Goal: Transaction & Acquisition: Book appointment/travel/reservation

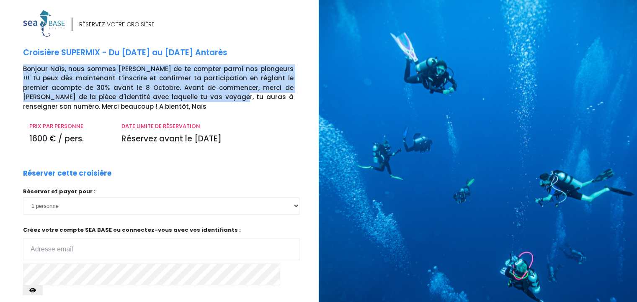
drag, startPoint x: 24, startPoint y: 67, endPoint x: 192, endPoint y: 94, distance: 170.3
click at [192, 94] on p "Bonjour Naïs, nous sommes ravis de te compter parmi nos plongeurs !!! Tu peux d…" at bounding box center [167, 87] width 289 height 47
click at [104, 94] on p "Bonjour Naïs, nous sommes ravis de te compter parmi nos plongeurs !!! Tu peux d…" at bounding box center [167, 87] width 289 height 47
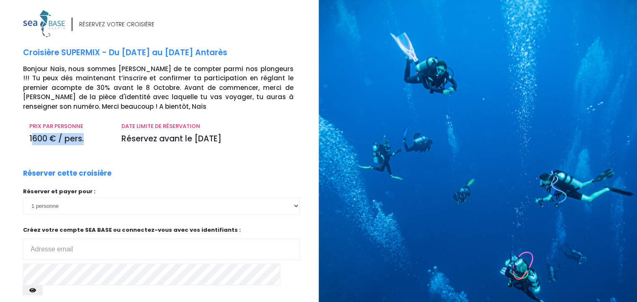
drag, startPoint x: 31, startPoint y: 141, endPoint x: 122, endPoint y: 141, distance: 90.4
click at [121, 141] on div "PRIX PAR PERSONNE 1600 € / pers. DATE LIMITE DE RÉSERVATION Réservez avant le 0…" at bounding box center [161, 136] width 289 height 28
click at [171, 141] on p "Réservez avant le 08/10/25" at bounding box center [207, 139] width 172 height 12
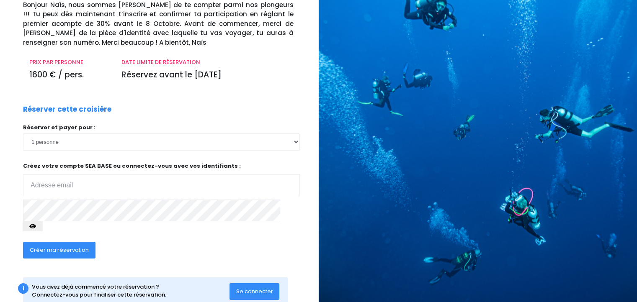
scroll to position [76, 0]
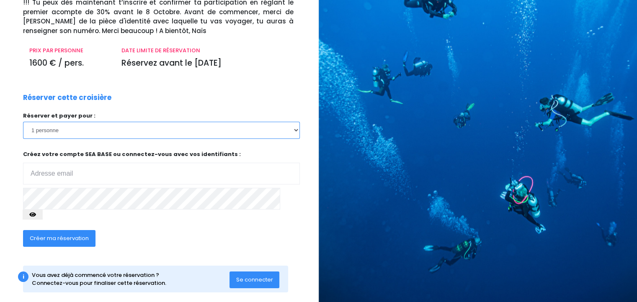
click at [44, 131] on select "1 personne" at bounding box center [161, 130] width 277 height 17
drag, startPoint x: 47, startPoint y: 130, endPoint x: 52, endPoint y: 138, distance: 9.4
click at [47, 130] on select "1 personne" at bounding box center [161, 130] width 277 height 17
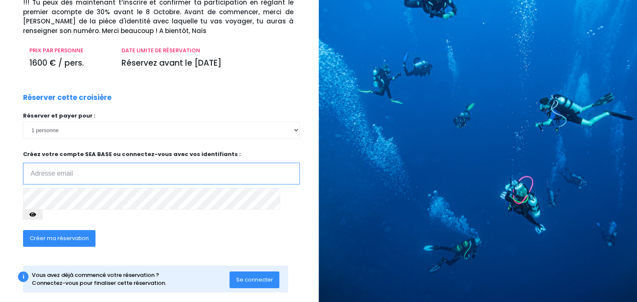
click at [66, 172] on input "email" at bounding box center [161, 174] width 277 height 22
type input "[PERSON_NAME][EMAIL_ADDRESS][DOMAIN_NAME]"
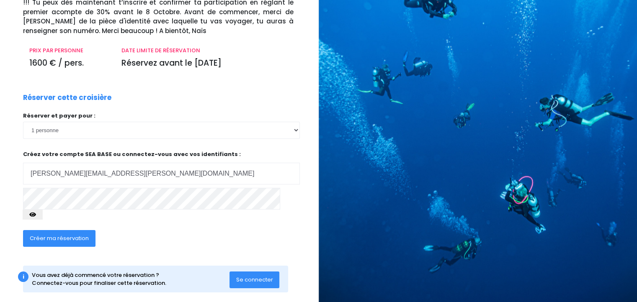
click at [49, 234] on span "Créer ma réservation" at bounding box center [59, 238] width 59 height 8
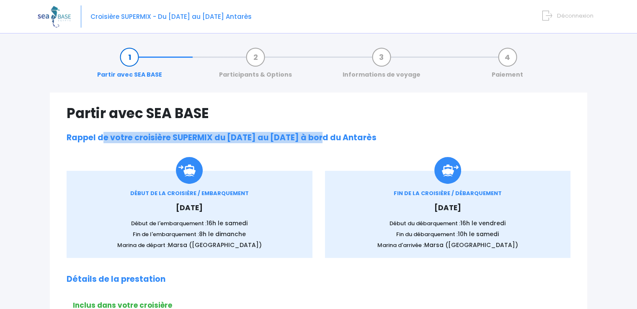
drag, startPoint x: 104, startPoint y: 135, endPoint x: 317, endPoint y: 137, distance: 212.6
click at [317, 137] on h2 "Rappel de votre croisière SUPERMIX du 13/06/2026 au 20/06/2026 à bord du Antarès" at bounding box center [318, 138] width 503 height 10
click at [318, 137] on h2 "Rappel de votre croisière SUPERMIX du 13/06/2026 au 20/06/2026 à bord du Antarès" at bounding box center [318, 138] width 503 height 10
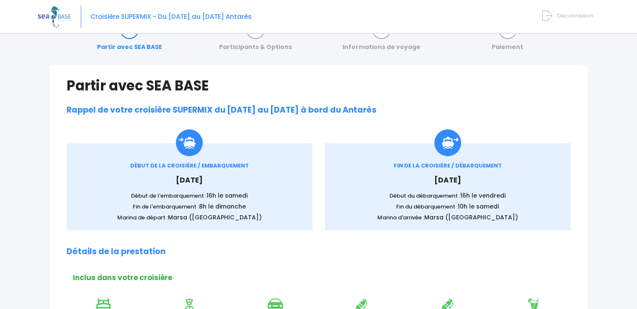
scroll to position [42, 0]
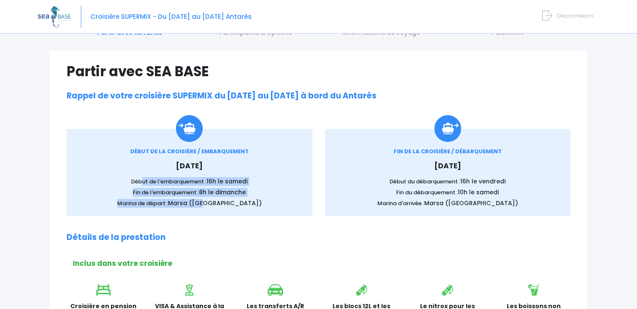
drag, startPoint x: 141, startPoint y: 180, endPoint x: 217, endPoint y: 200, distance: 79.2
click at [217, 200] on div "DÉBUT DE LA CROISIÈRE / EMBARQUEMENT Samedi 13 juin 2026 Début de l'embarquemen…" at bounding box center [189, 177] width 221 height 60
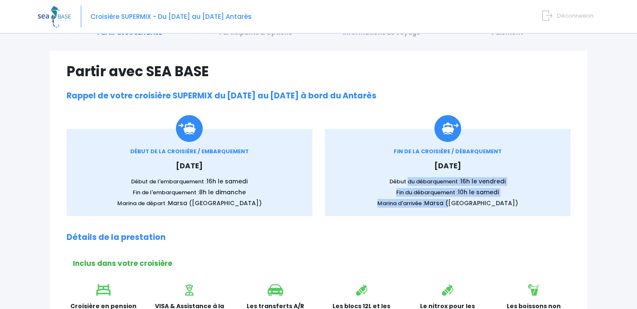
drag, startPoint x: 406, startPoint y: 180, endPoint x: 465, endPoint y: 198, distance: 61.8
click at [465, 198] on div "FIN DE LA CROISIÈRE / DÉBARQUEMENT Samedi 20 juin 2026 Début du débarquement : …" at bounding box center [447, 177] width 221 height 60
drag, startPoint x: 462, startPoint y: 202, endPoint x: 410, endPoint y: 202, distance: 51.9
click at [462, 202] on span "Marsa (Port Ghalib)" at bounding box center [471, 203] width 94 height 8
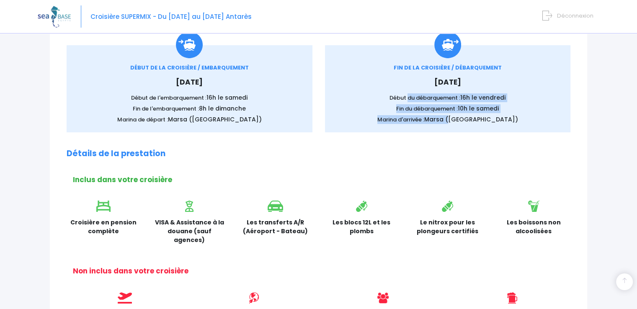
scroll to position [167, 0]
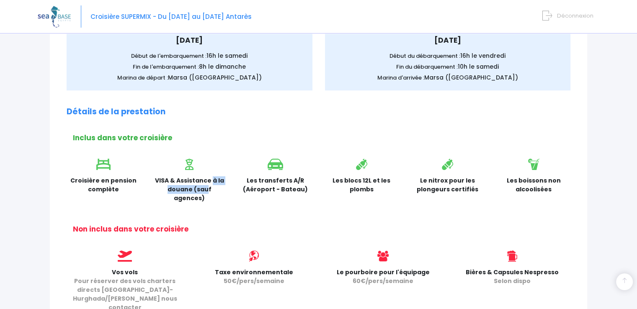
drag, startPoint x: 172, startPoint y: 180, endPoint x: 221, endPoint y: 181, distance: 49.0
click at [219, 181] on p "VISA & Assistance à la douane (sauf agences)" at bounding box center [190, 189] width 74 height 26
click at [260, 186] on p "Les transferts A/R (Aéroport - Bateau)" at bounding box center [276, 185] width 74 height 18
drag, startPoint x: 258, startPoint y: 182, endPoint x: 280, endPoint y: 190, distance: 23.8
click at [280, 190] on p "Les transferts A/R (Aéroport - Bateau)" at bounding box center [276, 185] width 74 height 18
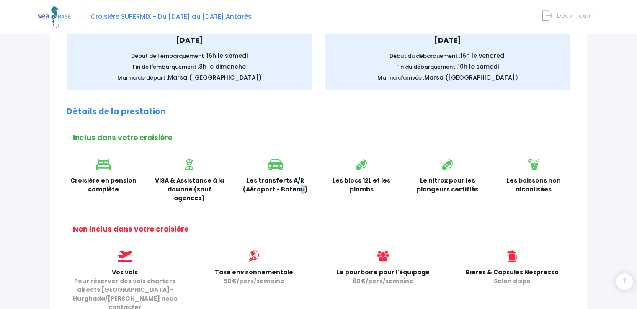
click at [280, 190] on p "Les transferts A/R (Aéroport - Bateau)" at bounding box center [276, 185] width 74 height 18
drag, startPoint x: 154, startPoint y: 180, endPoint x: 213, endPoint y: 187, distance: 58.6
click at [213, 187] on p "VISA & Assistance à la douane (sauf agences)" at bounding box center [190, 189] width 74 height 26
click at [327, 194] on div "Les blocs 12L et les plombs" at bounding box center [361, 183] width 86 height 49
drag, startPoint x: 355, startPoint y: 180, endPoint x: 446, endPoint y: 193, distance: 91.7
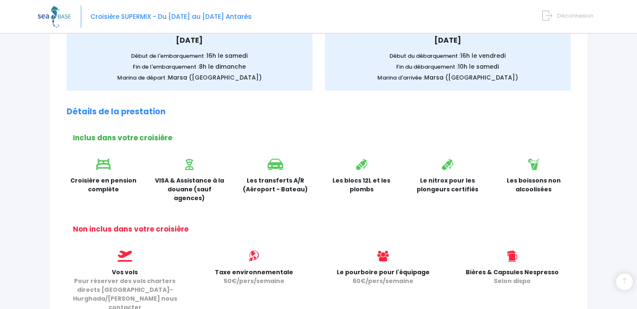
click at [370, 191] on p "Les blocs 12L et les plombs" at bounding box center [362, 185] width 74 height 18
click at [445, 192] on p "Le nitrox pour les plongeurs certifiés" at bounding box center [448, 185] width 74 height 18
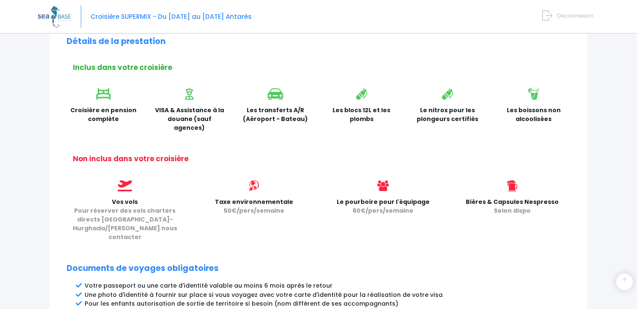
scroll to position [251, 0]
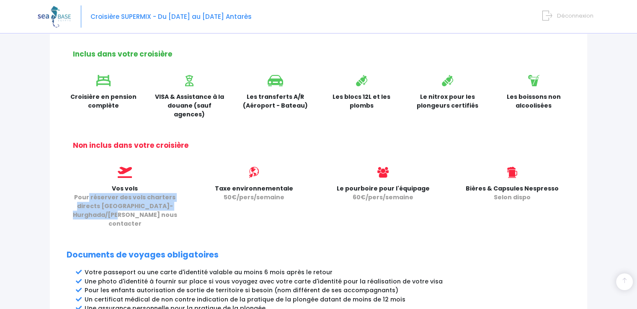
drag, startPoint x: 80, startPoint y: 186, endPoint x: 181, endPoint y: 197, distance: 101.9
click at [181, 196] on p "Vos vols Pour réserver des vols charters directs Paris-Hurghada/Marsa Alam nous…" at bounding box center [125, 206] width 116 height 44
click at [131, 203] on span "Pour réserver des vols charters directs [GEOGRAPHIC_DATA]-Hurghada/[PERSON_NAME…" at bounding box center [125, 210] width 104 height 35
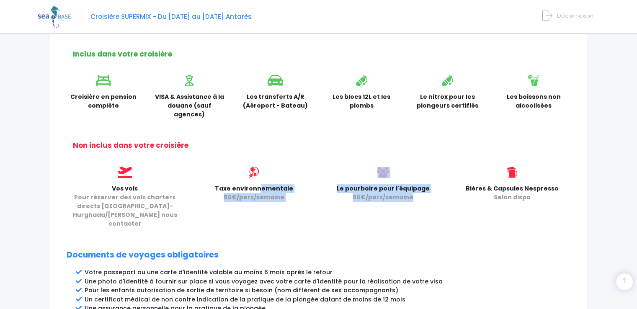
drag, startPoint x: 218, startPoint y: 180, endPoint x: 442, endPoint y: 190, distance: 224.5
click at [442, 190] on div "Vos vols Pour réserver des vols charters directs Paris-Hurghada/Marsa Alam nous…" at bounding box center [318, 200] width 516 height 67
click at [442, 190] on div "Le pourboire pour l'équipage 60€/pers/semaine" at bounding box center [382, 200] width 129 height 67
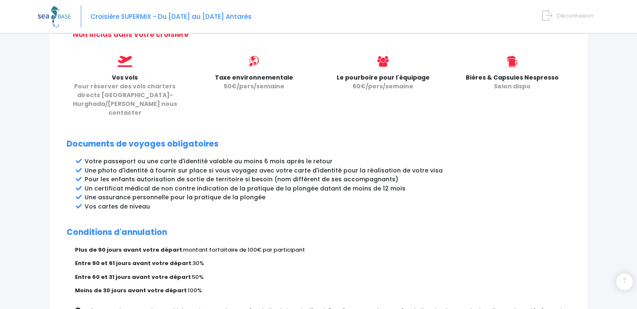
scroll to position [377, 0]
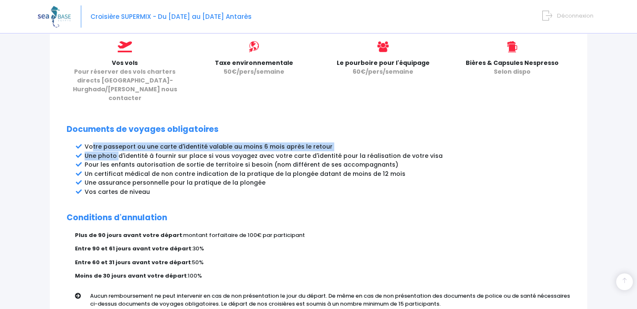
drag, startPoint x: 91, startPoint y: 126, endPoint x: 119, endPoint y: 136, distance: 29.3
click at [119, 142] on ul "Votre passeport ou une carte d'identité valable au moins 6 mois après le retour…" at bounding box center [327, 169] width 485 height 54
click at [119, 152] on li "Une photo d'identité à fournir sur place si vous voyagez avec votre carte d'ide…" at bounding box center [327, 156] width 485 height 9
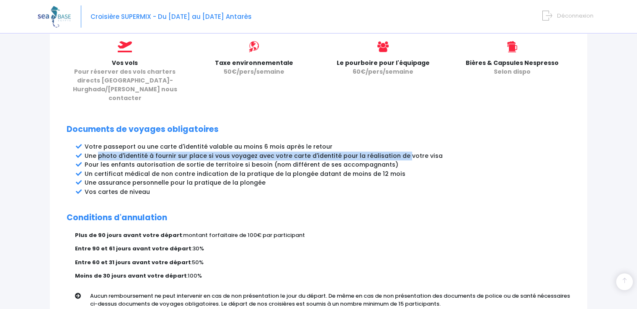
drag, startPoint x: 98, startPoint y: 136, endPoint x: 398, endPoint y: 137, distance: 300.5
click at [398, 152] on li "Une photo d'identité à fournir sur place si vous voyagez avec votre carte d'ide…" at bounding box center [327, 156] width 485 height 9
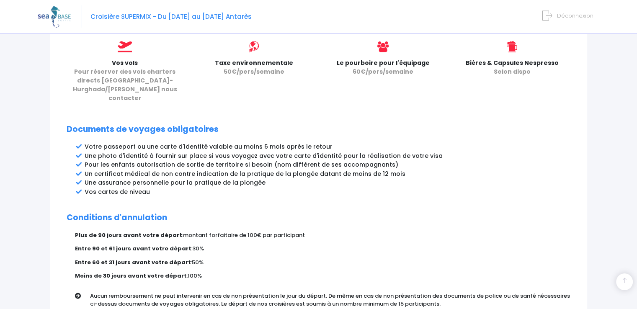
click at [94, 160] on li "Pour les enfants autorisation de sortie de territoire si besoin (nom différent …" at bounding box center [327, 164] width 485 height 9
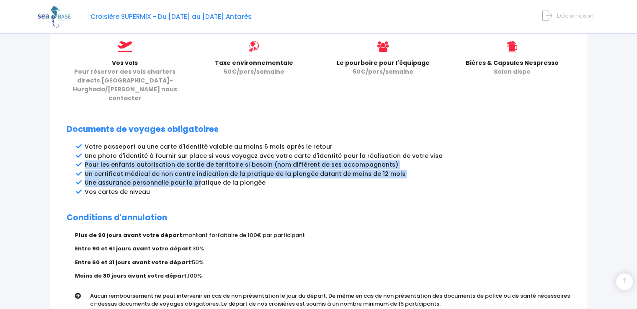
drag, startPoint x: 86, startPoint y: 147, endPoint x: 198, endPoint y: 167, distance: 113.5
click at [198, 167] on ul "Votre passeport ou une carte d'identité valable au moins 6 mois après le retour…" at bounding box center [327, 169] width 485 height 54
click at [198, 178] on li "Une assurance personnelle pour la pratique de la plongée" at bounding box center [327, 182] width 485 height 9
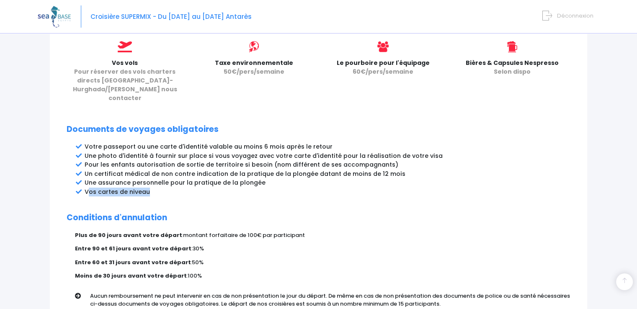
drag, startPoint x: 90, startPoint y: 175, endPoint x: 157, endPoint y: 175, distance: 66.5
click at [156, 187] on li "Vos cartes de niveau" at bounding box center [327, 191] width 485 height 9
click at [157, 187] on li "Vos cartes de niveau" at bounding box center [327, 191] width 485 height 9
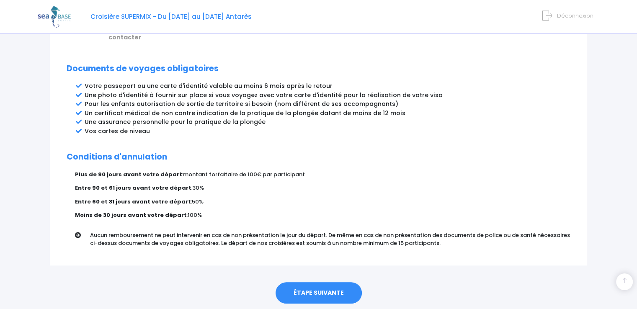
scroll to position [448, 0]
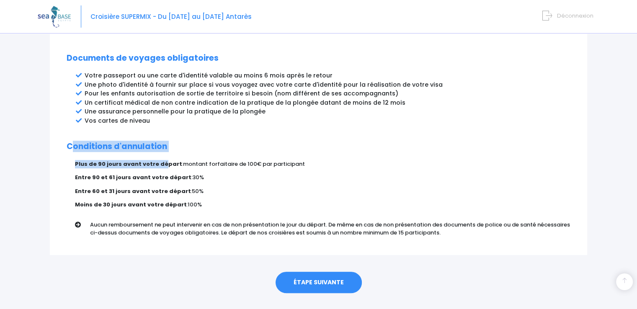
drag, startPoint x: 70, startPoint y: 127, endPoint x: 159, endPoint y: 139, distance: 90.4
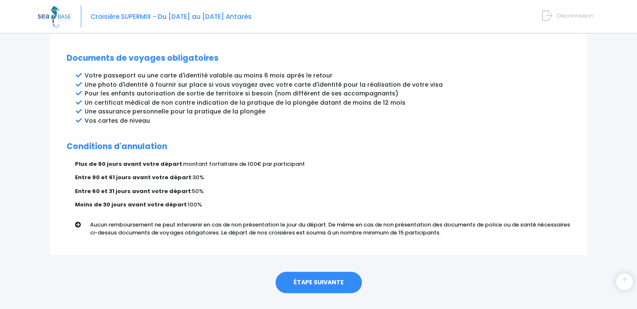
click at [144, 160] on div "Plus de 90 jours avant votre départ : montant forfaitaire de 100€ par participa…" at bounding box center [322, 201] width 495 height 82
drag, startPoint x: 100, startPoint y: 143, endPoint x: 252, endPoint y: 143, distance: 152.8
click at [252, 160] on p "Plus de 90 jours avant votre départ : montant forfaitaire de 100€ par participa…" at bounding box center [322, 164] width 495 height 8
click at [122, 160] on p "Plus de 90 jours avant votre départ : montant forfaitaire de 100€ par participa…" at bounding box center [322, 164] width 495 height 8
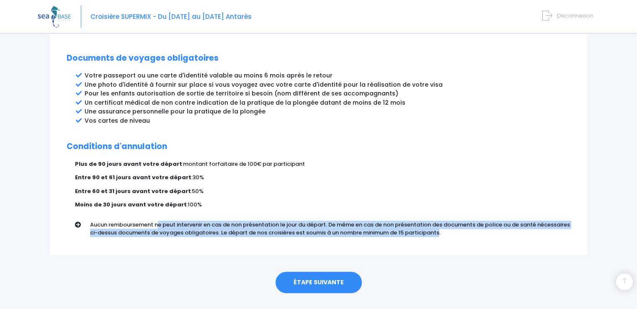
drag, startPoint x: 104, startPoint y: 206, endPoint x: 395, endPoint y: 221, distance: 291.7
click at [395, 221] on div "Aucun remboursement ne peut intervenir en cas de non présentation le jour du dé…" at bounding box center [333, 228] width 486 height 28
click at [303, 272] on link "ÉTAPE SUIVANTE" at bounding box center [318, 283] width 86 height 22
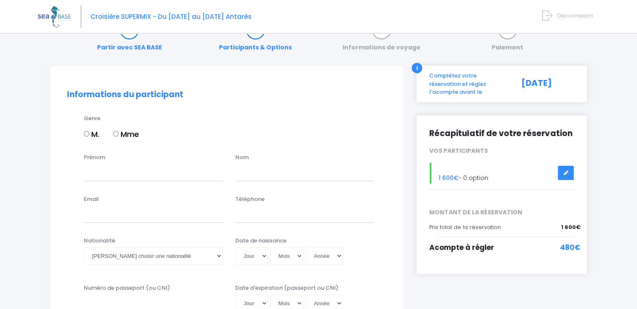
scroll to position [42, 0]
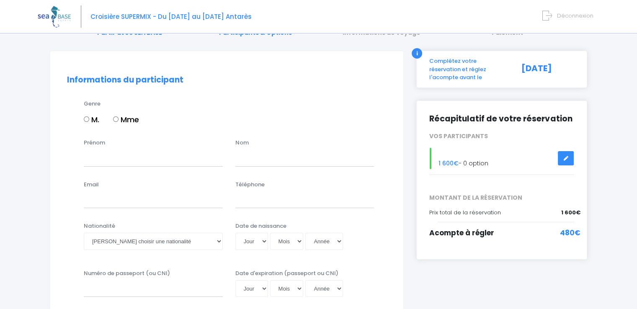
click at [116, 118] on input "Mme" at bounding box center [115, 118] width 5 height 5
radio input "true"
click at [104, 153] on input "Prénom" at bounding box center [153, 157] width 139 height 17
type input "[PERSON_NAME]"
type input "THIERY"
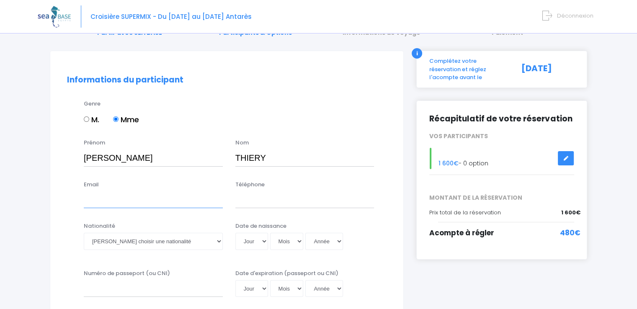
type input "elena.thiery@hotmail.fr"
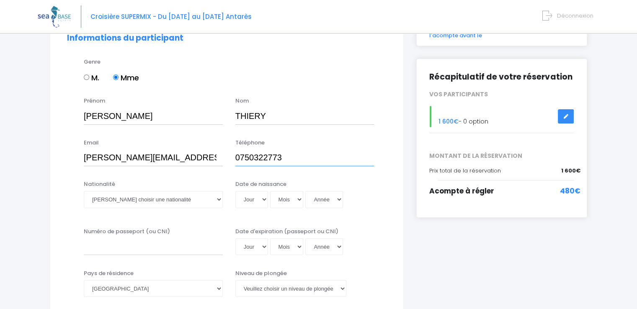
click at [240, 157] on input "0750322773" at bounding box center [304, 157] width 139 height 17
type input "+33750322773"
click at [102, 201] on select "Veuillez choisir une nationalité Afghane Albanaise Algerienne Allemande America…" at bounding box center [153, 199] width 139 height 17
select select "Française"
click at [84, 191] on select "Veuillez choisir une nationalité Afghane Albanaise Algerienne Allemande America…" at bounding box center [153, 199] width 139 height 17
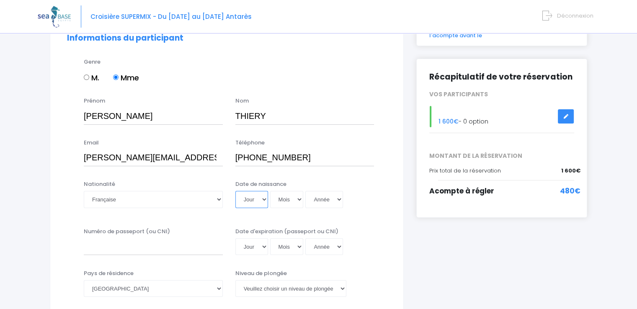
click at [243, 198] on select "Jour 01 02 03 04 05 06 07 08 09 10 11 12 13 14 15 16 17 18 19 20 21 22 23 24 25…" at bounding box center [251, 199] width 33 height 17
select select "23"
click at [287, 199] on select "Mois 01 02 03 04 05 06 07 08 09 10 11 12" at bounding box center [286, 199] width 33 height 17
select select "08"
click at [270, 191] on select "Mois 01 02 03 04 05 06 07 08 09 10 11 12" at bounding box center [286, 199] width 33 height 17
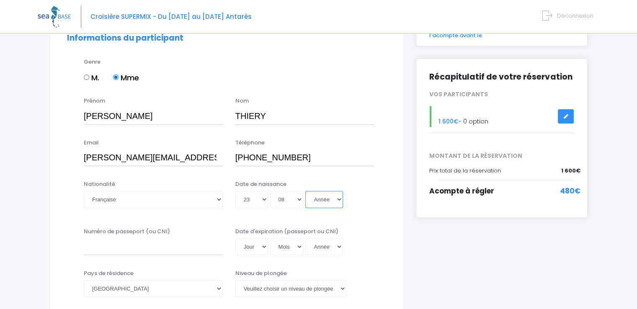
click at [315, 202] on select "Année 2045 2044 2043 2042 2041 2040 2039 2038 2037 2036 2035 2034 2033 2032 203…" at bounding box center [324, 199] width 38 height 17
select select "1989"
click at [305, 191] on select "Année 2045 2044 2043 2042 2041 2040 2039 2038 2037 2036 2035 2034 2033 2032 203…" at bounding box center [324, 199] width 38 height 17
type input "1989-08-23"
click at [116, 247] on input "Numéro de passeport (ou CNI)" at bounding box center [153, 246] width 139 height 17
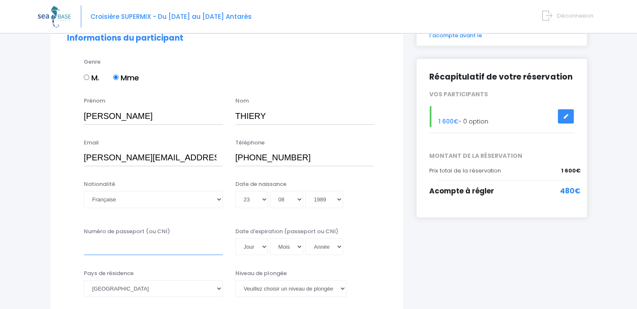
click at [106, 251] on input "Numéro de passeport (ou CNI)" at bounding box center [153, 246] width 139 height 17
type input "3"
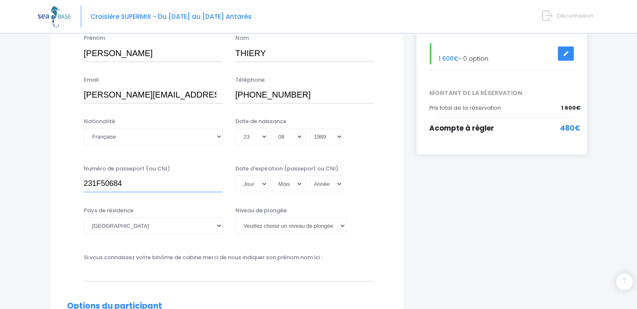
scroll to position [167, 0]
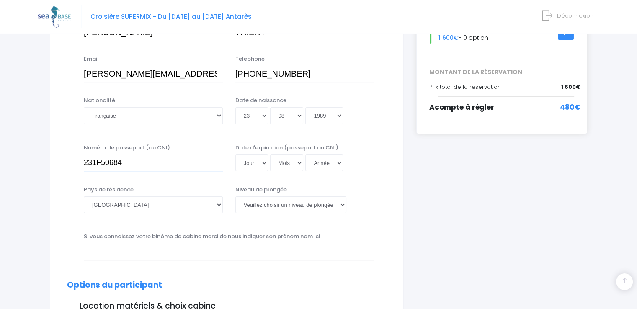
type input "231F50684"
click at [248, 160] on select "Jour 01 02 03 04 05 06 07 08 09 10 11 12 13 14 15 16 17 18 19 20 21 22 23 24 25…" at bounding box center [251, 162] width 33 height 17
select select "29"
click at [235, 154] on select "Jour 01 02 03 04 05 06 07 08 09 10 11 12 13 14 15 16 17 18 19 20 21 22 23 24 25…" at bounding box center [251, 162] width 33 height 17
click at [284, 164] on select "Mois 01 02 03 04 05 06 07 08 09 10 11 12" at bounding box center [286, 162] width 33 height 17
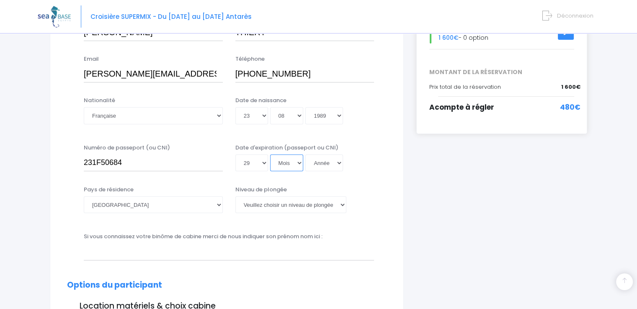
select select "08"
click at [270, 154] on select "Mois 01 02 03 04 05 06 07 08 09 10 11 12" at bounding box center [286, 162] width 33 height 17
click at [314, 162] on select "Année 2045 2044 2043 2042 2041 2040 2039 2038 2037 2036 2035 2034 2033 2032 203…" at bounding box center [324, 162] width 38 height 17
select select "2033"
click at [305, 154] on select "Année 2045 2044 2043 2042 2041 2040 2039 2038 2037 2036 2035 2034 2033 2032 203…" at bounding box center [324, 162] width 38 height 17
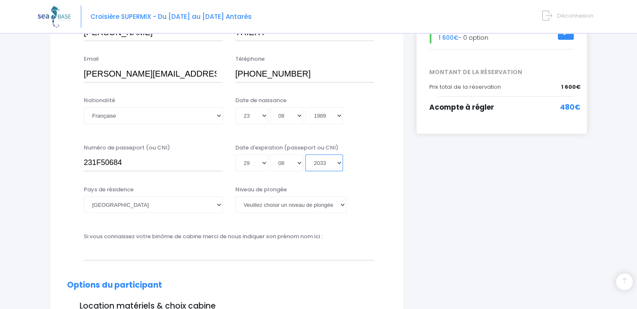
type input "2033-08-29"
click at [268, 207] on select "Veuillez choisir un niveau de plongée Non plongeur Junior OW diver Adventure OW…" at bounding box center [290, 204] width 111 height 17
select select "N2"
click at [235, 196] on select "Veuillez choisir un niveau de plongée Non plongeur Junior OW diver Adventure OW…" at bounding box center [290, 204] width 111 height 17
click at [123, 234] on label "Si vous connaissez votre binôme de cabine merci de nous indiquer son prénom nom…" at bounding box center [203, 236] width 239 height 8
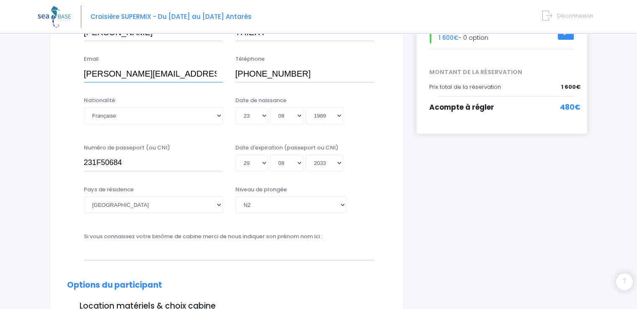
click at [123, 82] on input "elena.thiery@hotmail.fr" at bounding box center [153, 74] width 139 height 17
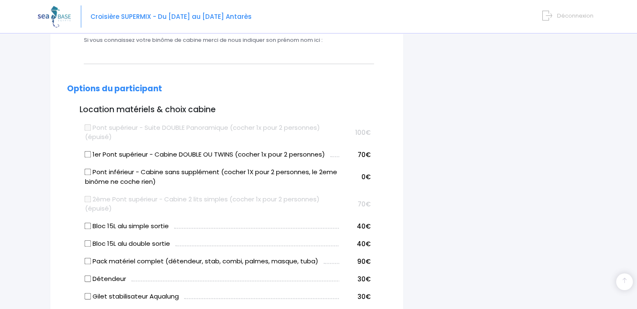
scroll to position [377, 0]
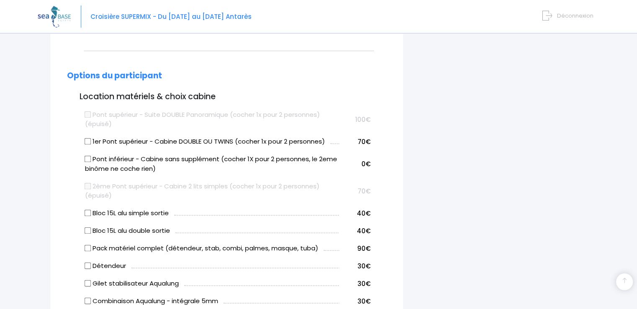
click at [87, 142] on input "1er Pont supérieur - Cabine DOUBLE OU TWINS (cocher 1x pour 2 personnes)" at bounding box center [88, 141] width 7 height 7
checkbox input "true"
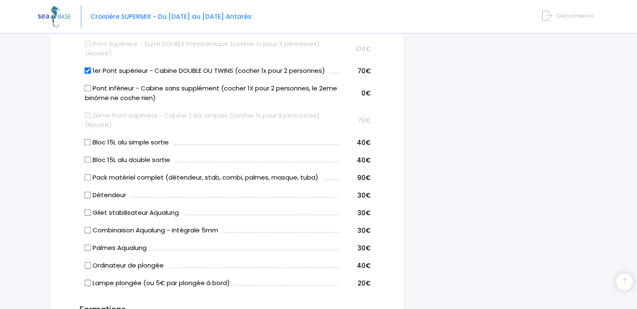
scroll to position [460, 0]
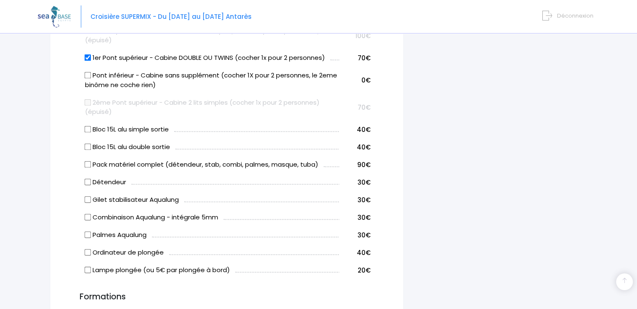
click at [87, 163] on input "Pack matériel complet (détendeur, stab, combi, palmes, masque, tuba)" at bounding box center [88, 164] width 7 height 7
checkbox input "true"
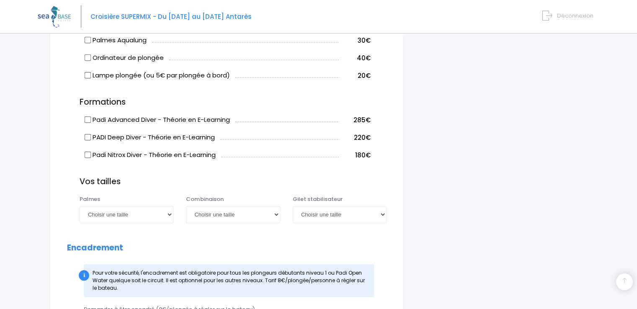
scroll to position [670, 0]
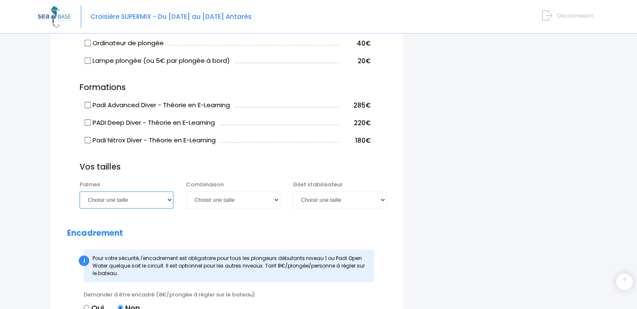
click at [98, 198] on select "Choisir une taille 36/37 38/39 40/41 42/43 44/45 46/47" at bounding box center [127, 199] width 94 height 17
select select "38/39"
click at [80, 191] on select "Choisir une taille 36/37 38/39 40/41 42/43 44/45 46/47" at bounding box center [127, 199] width 94 height 17
click at [211, 201] on select "Choisir une taille XS S M ML L XL XXL" at bounding box center [233, 199] width 94 height 17
select select "S"
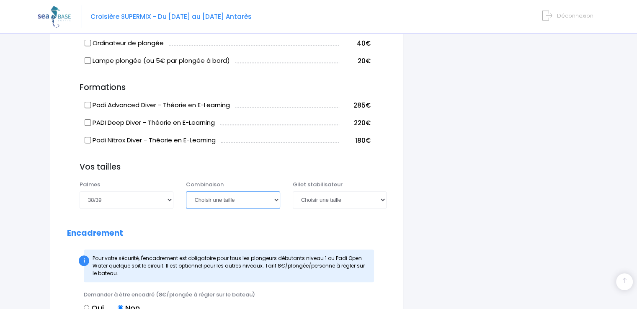
click at [186, 191] on select "Choisir une taille XS S M ML L XL XXL" at bounding box center [233, 199] width 94 height 17
click at [316, 203] on select "Choisir une taille XXS XS S M ML L XL XXL" at bounding box center [340, 199] width 94 height 17
select select "XS"
click at [293, 191] on select "Choisir une taille XXS XS S M ML L XL XXL" at bounding box center [340, 199] width 94 height 17
click at [42, 199] on div "Partir avec SEA BASE Participants & Options Informations de voyage Paiement Inf…" at bounding box center [318, 19] width 561 height 1301
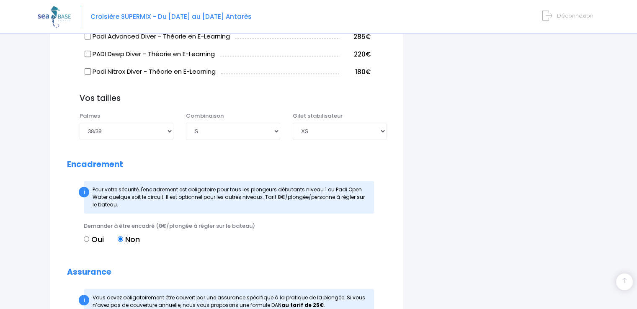
scroll to position [753, 0]
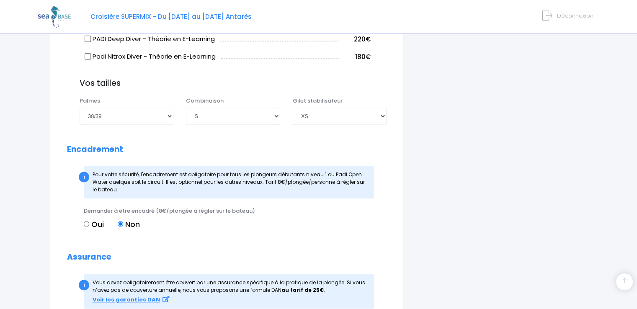
click at [86, 223] on input "Oui" at bounding box center [86, 223] width 5 height 5
radio input "true"
click at [119, 223] on input "Non" at bounding box center [120, 223] width 5 height 5
radio input "true"
click at [85, 224] on input "Oui" at bounding box center [86, 223] width 5 height 5
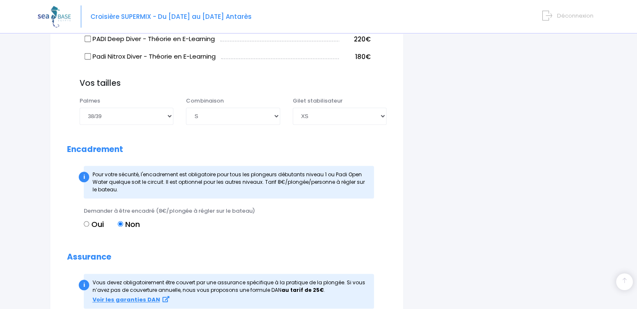
radio input "true"
click at [121, 223] on input "Non" at bounding box center [120, 223] width 5 height 5
radio input "true"
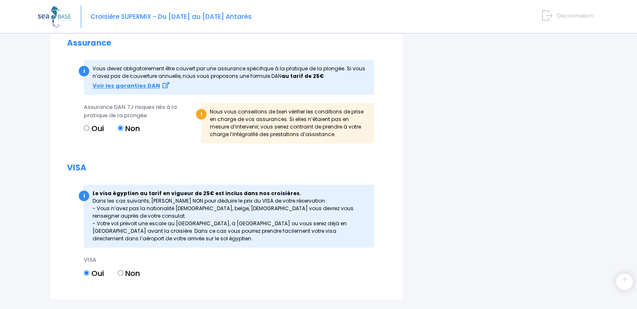
scroll to position [1030, 0]
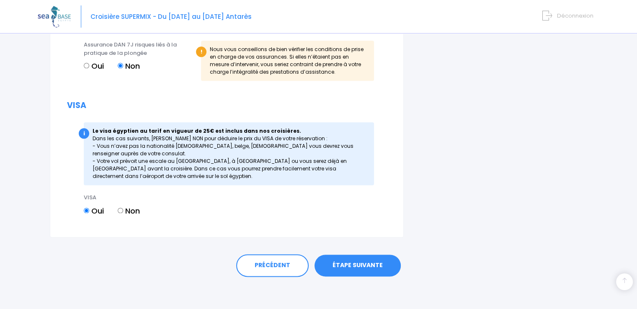
click at [359, 265] on link "ÉTAPE SUIVANTE" at bounding box center [357, 265] width 86 height 22
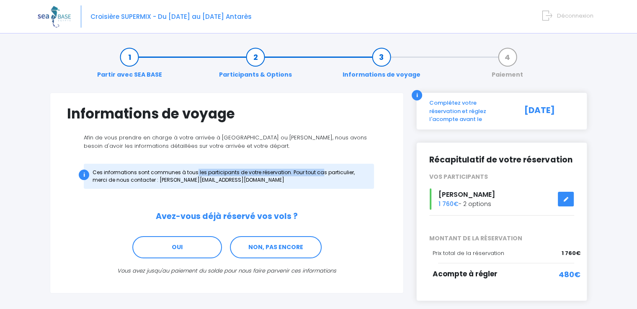
drag, startPoint x: 103, startPoint y: 171, endPoint x: 238, endPoint y: 172, distance: 134.8
click at [238, 172] on div "i Ces informations sont communes à tous les participants de votre réservation. …" at bounding box center [229, 176] width 290 height 25
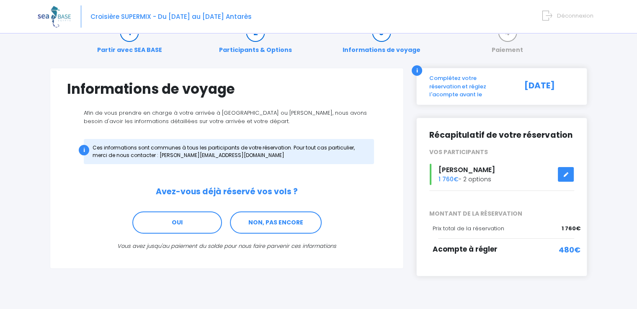
scroll to position [35, 0]
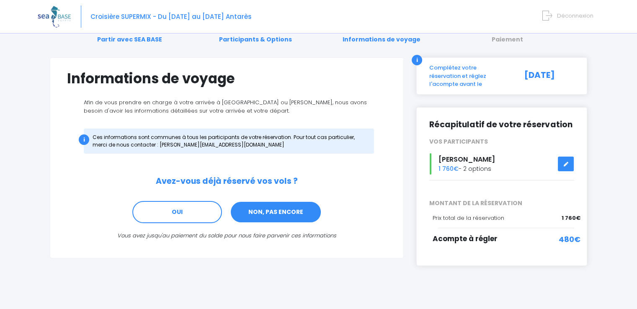
click at [269, 210] on link "NON, PAS ENCORE" at bounding box center [276, 212] width 92 height 23
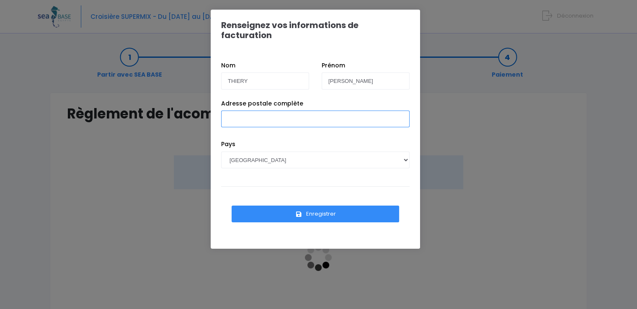
click at [250, 110] on input "Adresse postale complète" at bounding box center [315, 118] width 188 height 17
type input "[STREET_ADDRESS]"
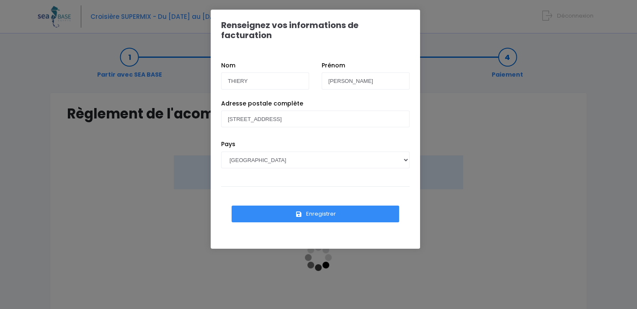
click at [305, 205] on button "Enregistrer" at bounding box center [314, 213] width 167 height 17
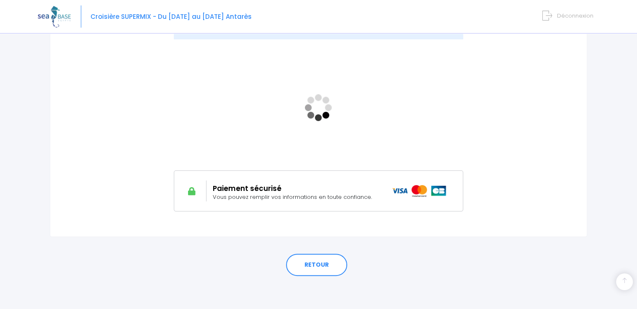
scroll to position [108, 0]
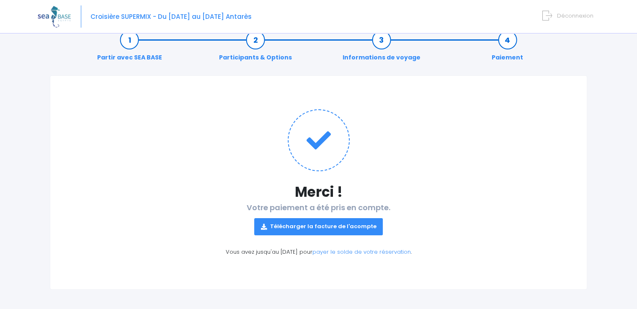
scroll to position [18, 0]
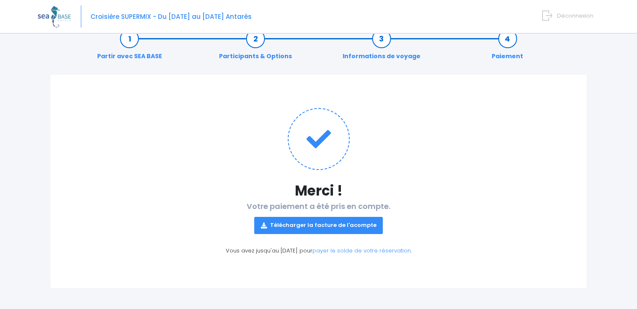
click at [300, 223] on link "Télécharger la facture de l'acompte" at bounding box center [318, 225] width 129 height 17
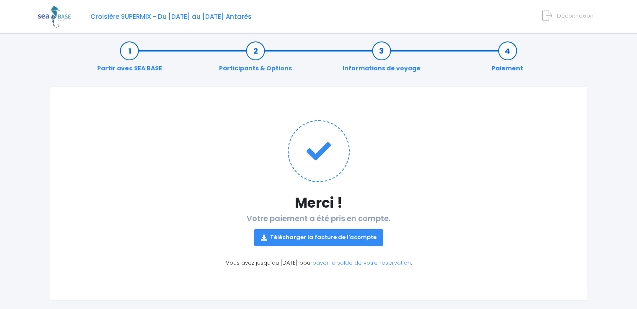
scroll to position [0, 0]
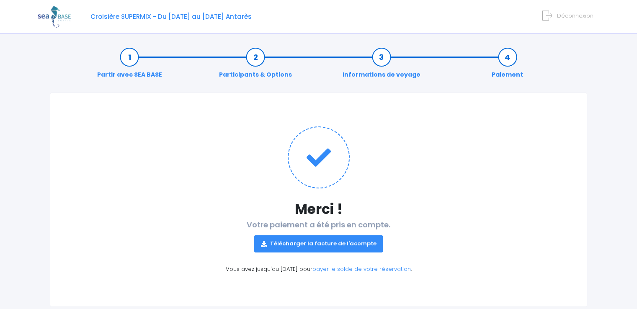
click at [613, 127] on div "Notre plateforme de réservation n'est pas compatible avec votre appareil. Veuil…" at bounding box center [318, 164] width 637 height 328
